Goal: Obtain resource: Obtain resource

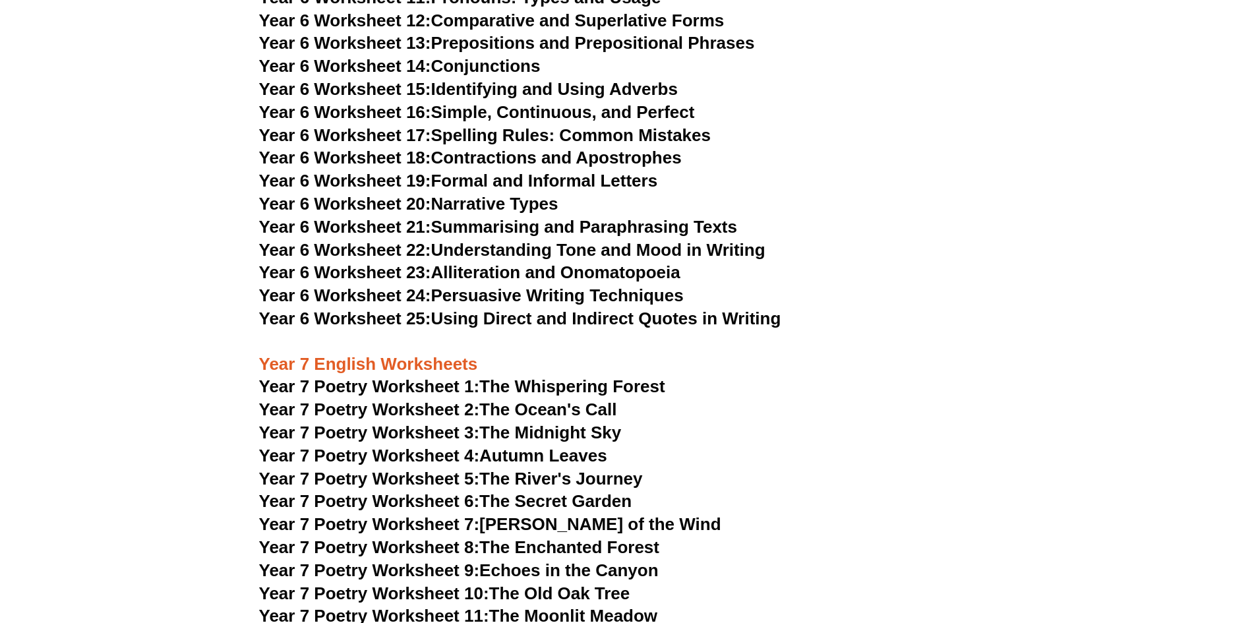
scroll to position [7386, 0]
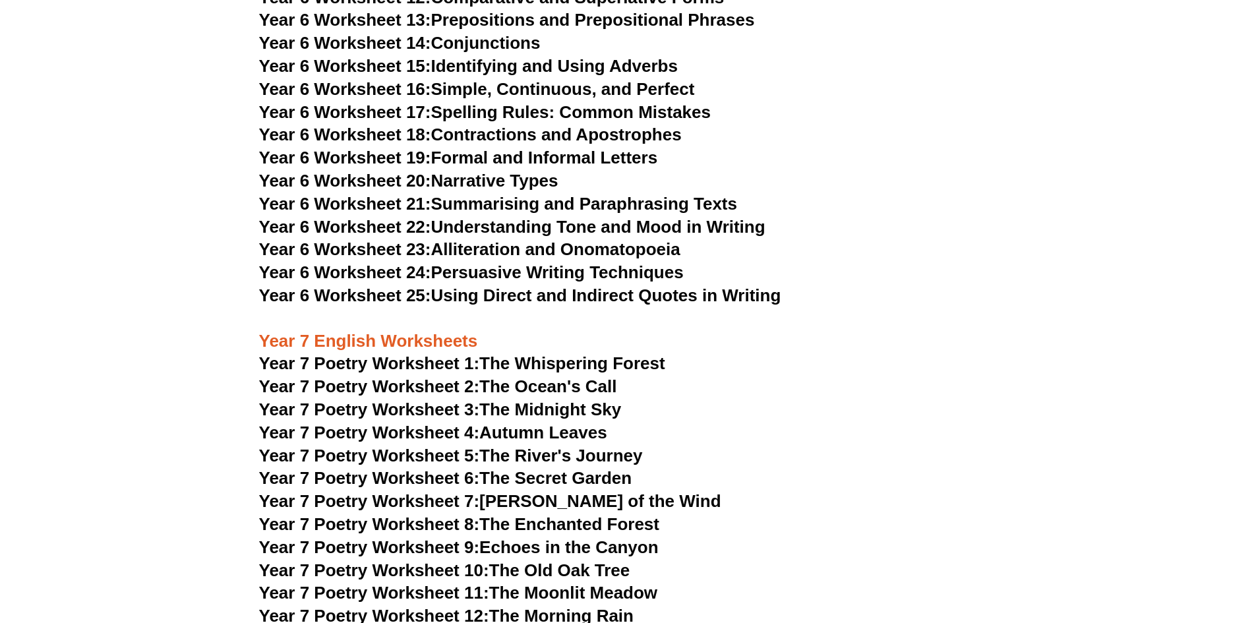
click at [590, 377] on link "Year 7 Poetry Worksheet 2: The Ocean's Call" at bounding box center [438, 387] width 358 height 20
click at [384, 400] on span "Year 7 Poetry Worksheet 3:" at bounding box center [369, 410] width 221 height 20
click at [534, 353] on link "Year 7 Poetry Worksheet 1: The Whispering Forest" at bounding box center [462, 363] width 406 height 20
click at [594, 400] on link "Year 7 Poetry Worksheet 3: The Midnight Sky" at bounding box center [440, 410] width 363 height 20
click at [505, 423] on link "Year 7 Poetry Worksheet 4: Autumn Leaves" at bounding box center [433, 433] width 348 height 20
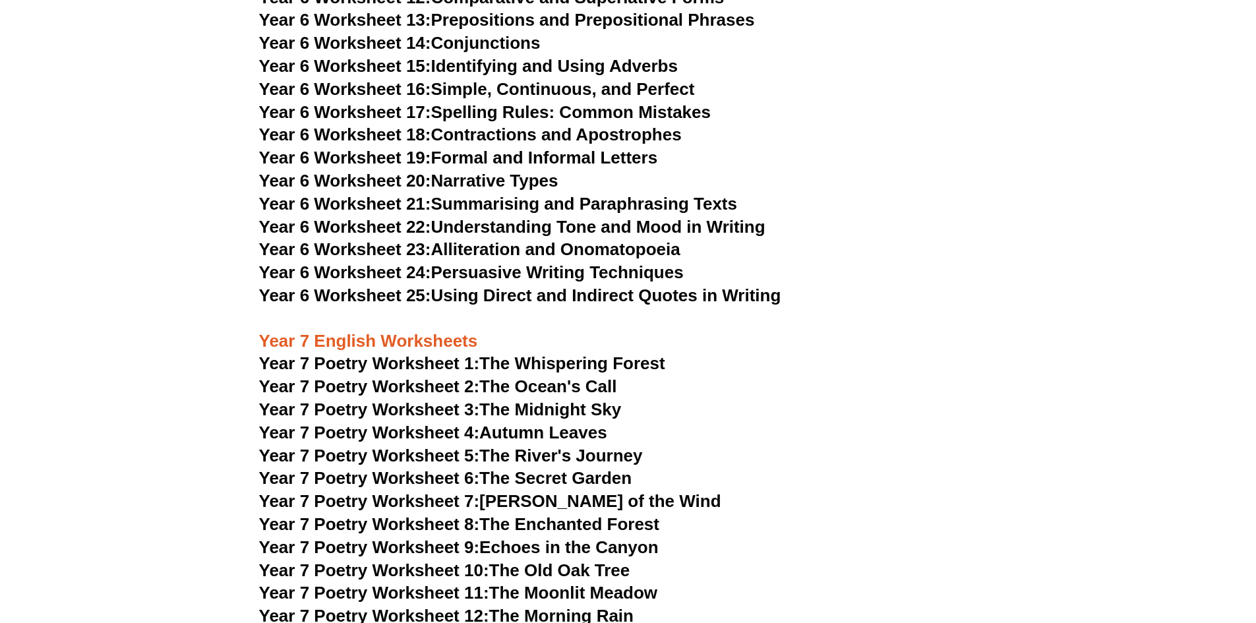
click at [538, 262] on link "Year 6 Worksheet 24: Persuasive Writing Techniques" at bounding box center [471, 272] width 425 height 20
click at [634, 217] on link "Year 6 Worksheet 22: Understanding Tone and Mood in Writing" at bounding box center [512, 227] width 506 height 20
click at [475, 148] on link "Year 6 Worksheet 19: Formal and Informal Letters" at bounding box center [458, 158] width 399 height 20
click at [469, 171] on link "Year 6 Worksheet 20: Narrative Types" at bounding box center [408, 181] width 299 height 20
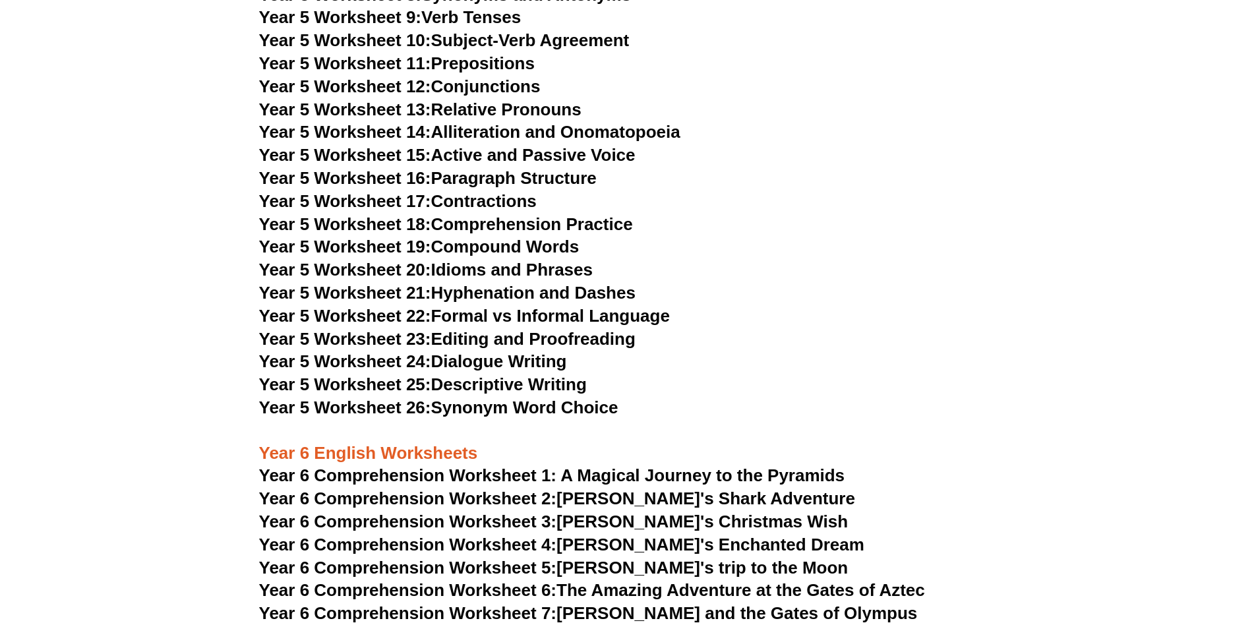
scroll to position [6265, 0]
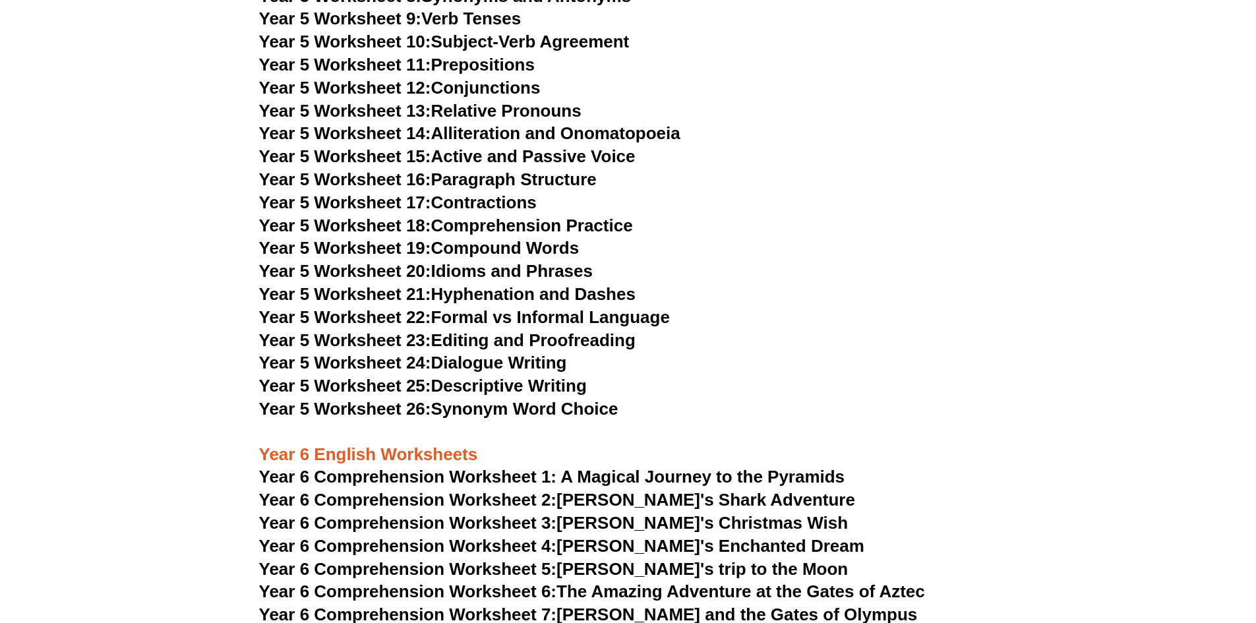
click at [518, 382] on link "Year 5 Worksheet 25: Descriptive Writing" at bounding box center [423, 386] width 328 height 20
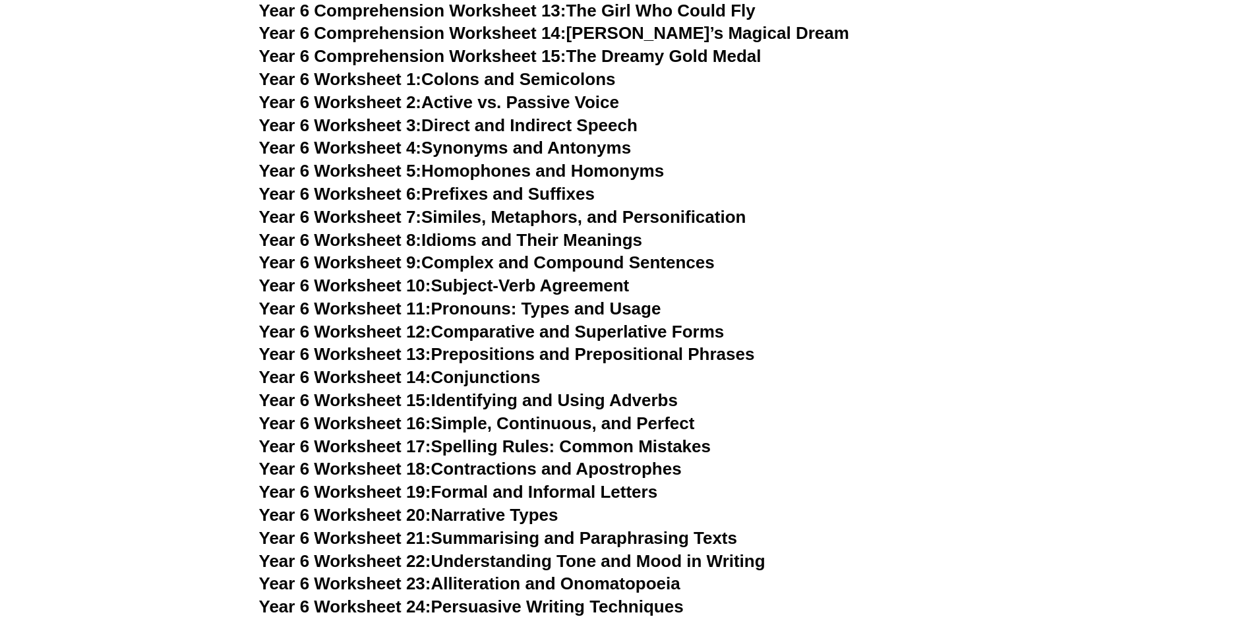
scroll to position [7056, 0]
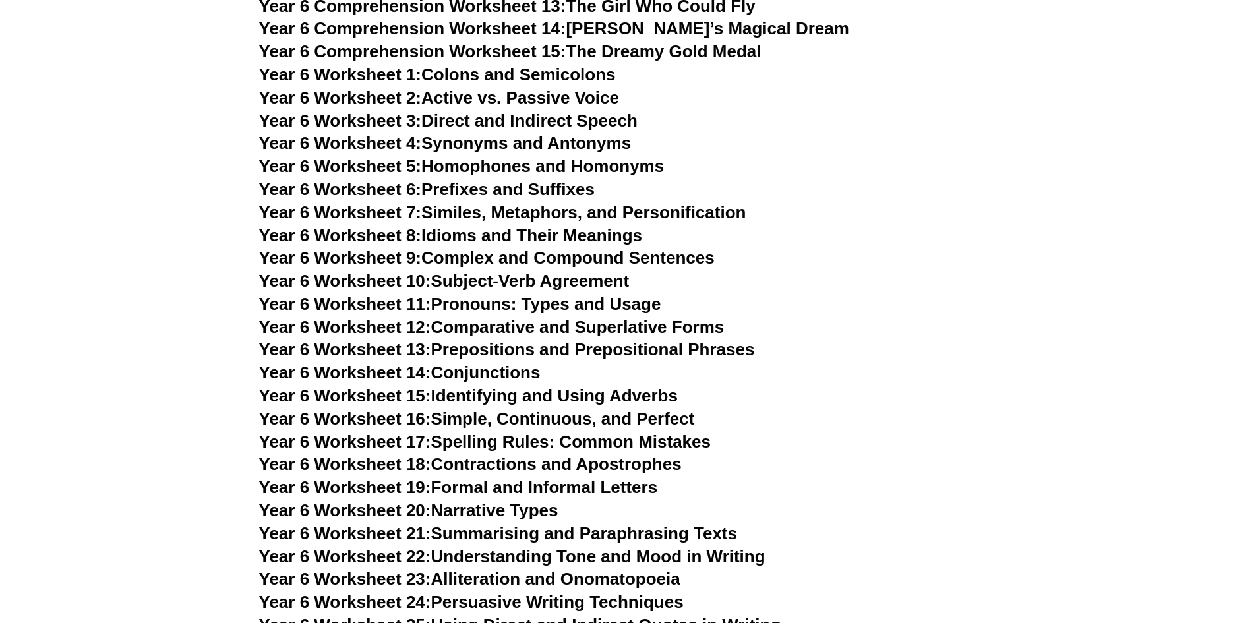
click at [579, 524] on link "Year 6 Worksheet 21: Summarising and Paraphrasing Texts" at bounding box center [498, 534] width 478 height 20
click at [590, 569] on link "Year 6 Worksheet 23: Alliteration and Onomatopoeia" at bounding box center [469, 579] width 421 height 20
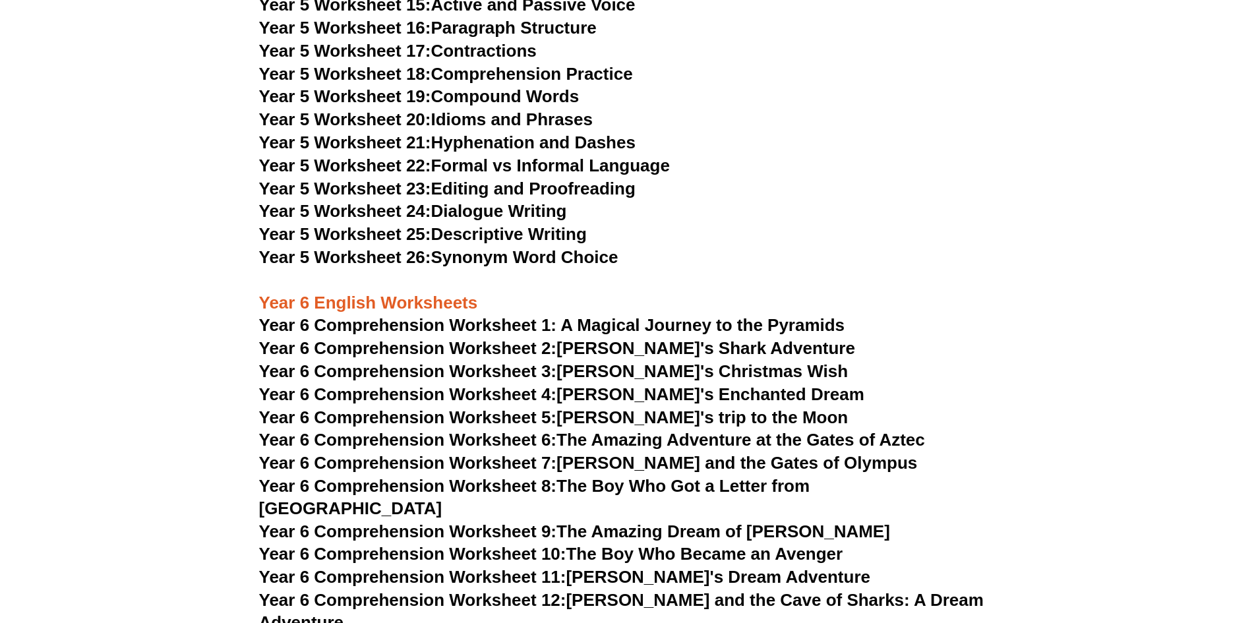
scroll to position [6397, 0]
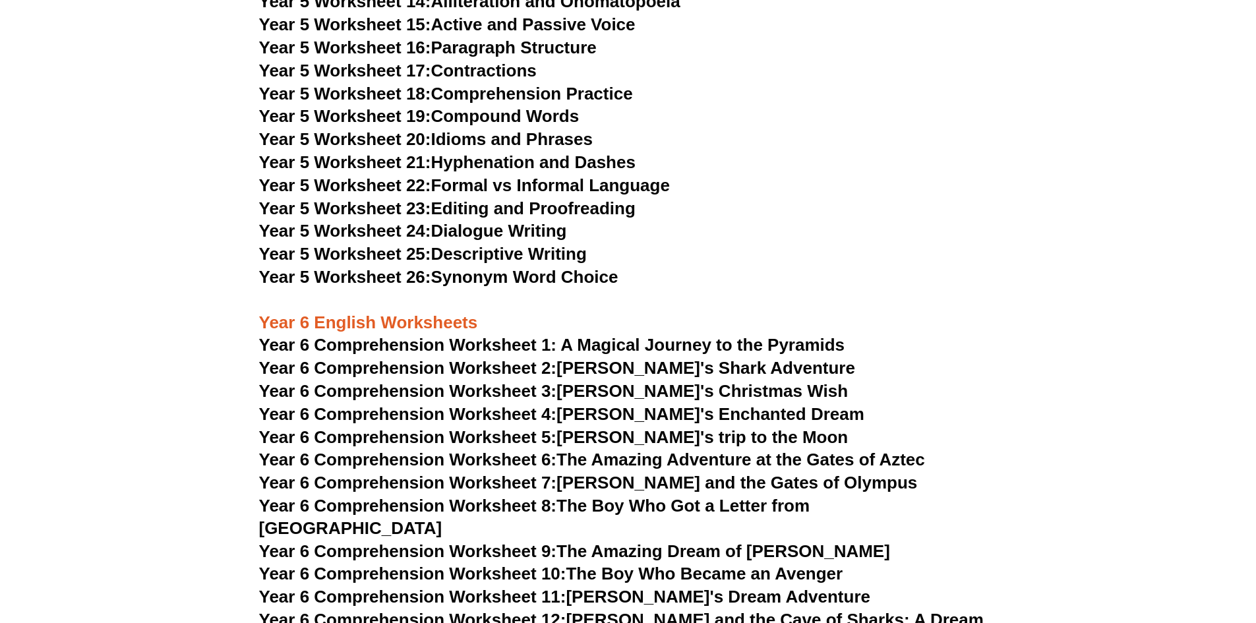
click at [425, 235] on span "Year 5 Worksheet 24:" at bounding box center [345, 231] width 172 height 20
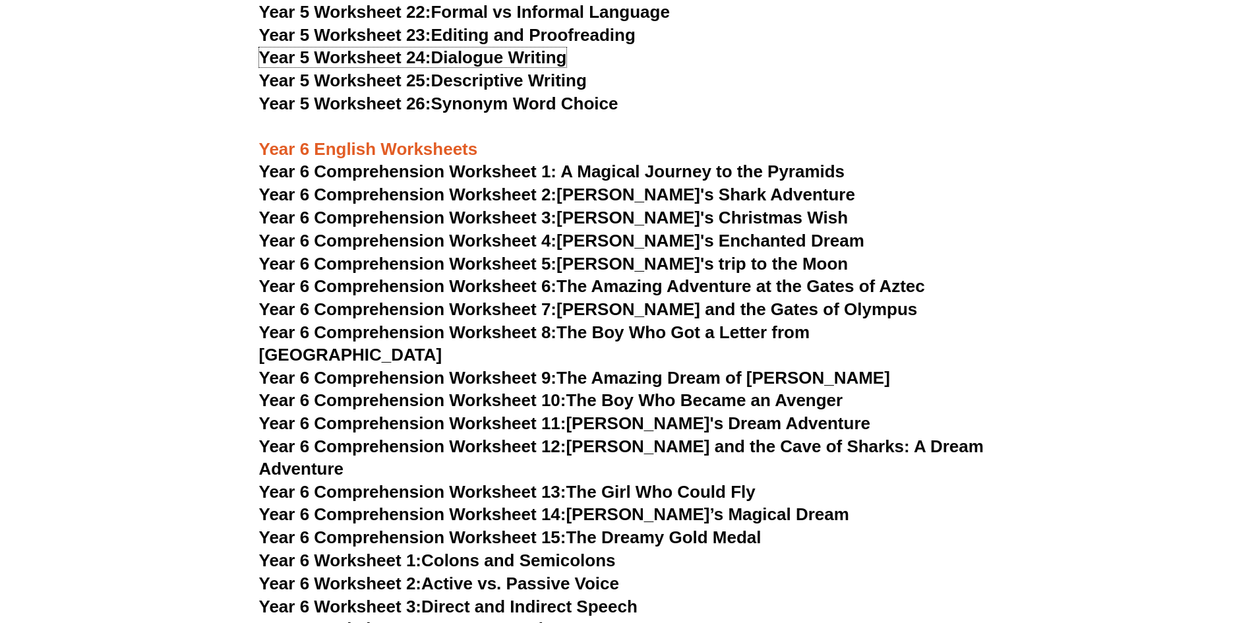
scroll to position [6727, 0]
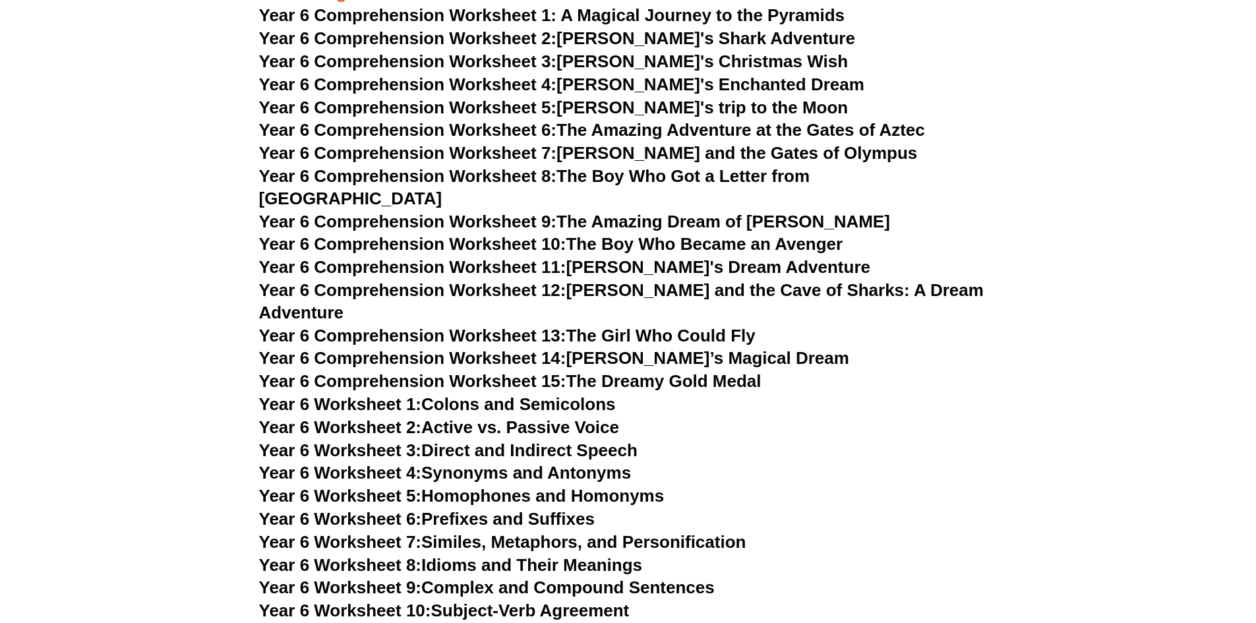
click at [586, 509] on link "Year 6 Worksheet 6: Prefixes and Suffixes" at bounding box center [427, 519] width 336 height 20
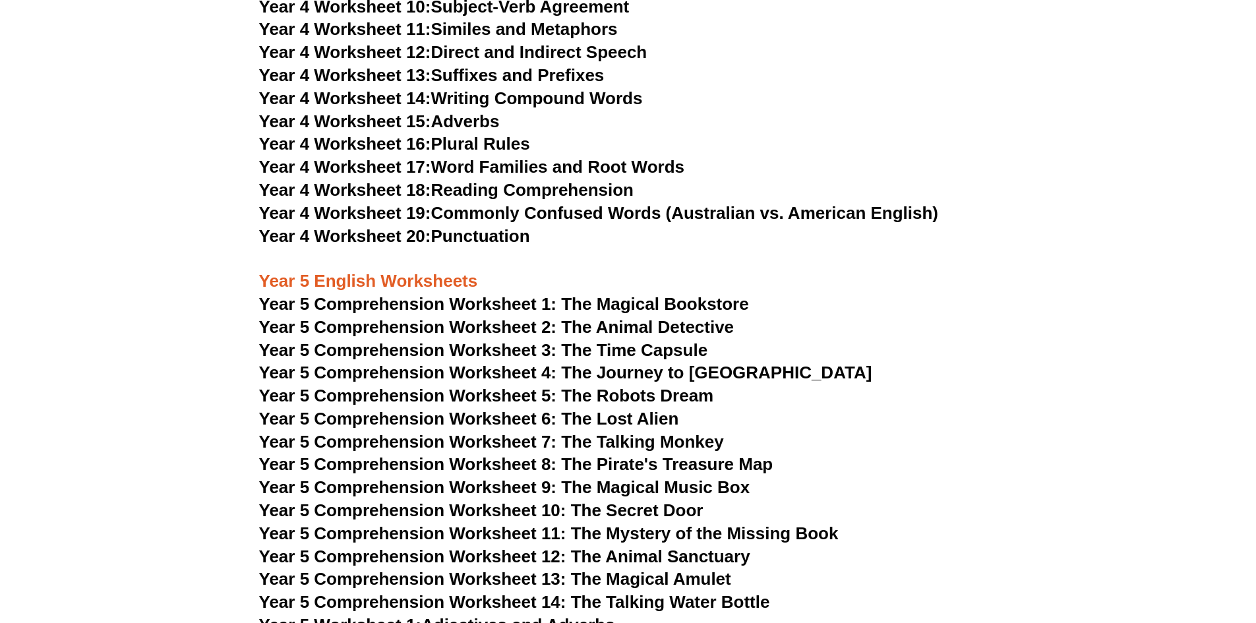
scroll to position [5474, 0]
